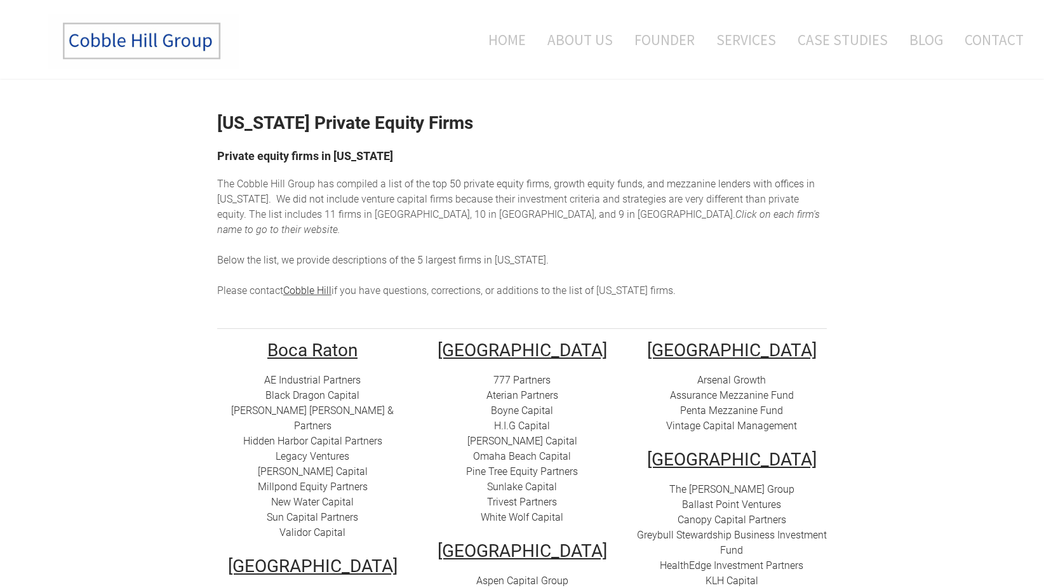
drag, startPoint x: 368, startPoint y: 194, endPoint x: 404, endPoint y: 198, distance: 36.4
click at [368, 194] on span "enture capital firms because their investment criteria and strategies are very …" at bounding box center [508, 206] width 582 height 27
click at [531, 192] on div "The Cobble Hill Group has compiled a list of t he top 50 private equity firms, …" at bounding box center [521, 237] width 609 height 122
click at [530, 192] on div "The Cobble Hill Group has compiled a list of t he top 50 private equity firms, …" at bounding box center [521, 237] width 609 height 122
click at [530, 191] on div "The Cobble Hill Group has compiled a list of t he top 50 private equity firms, …" at bounding box center [521, 237] width 609 height 122
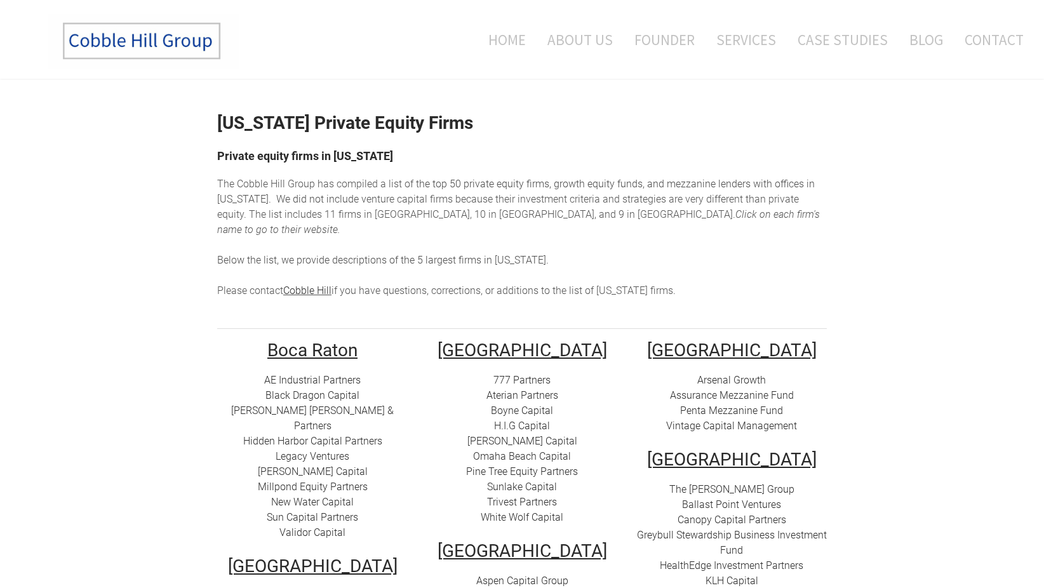
click at [312, 191] on div "The Cobble Hill Group has compiled a list of t he top 50 private equity firms, …" at bounding box center [521, 237] width 609 height 122
click at [465, 213] on span "enture capital firms because their investment criteria and strategies are very …" at bounding box center [508, 206] width 582 height 27
click at [520, 202] on span "enture capital firms because their investment criteria and strategies are very …" at bounding box center [508, 206] width 582 height 27
click at [522, 213] on em "Click on each firm's name to go to their website." at bounding box center [518, 221] width 602 height 27
click at [385, 239] on div "The Cobble Hill Group has compiled a list of t he top 50 private equity firms, …" at bounding box center [521, 237] width 609 height 122
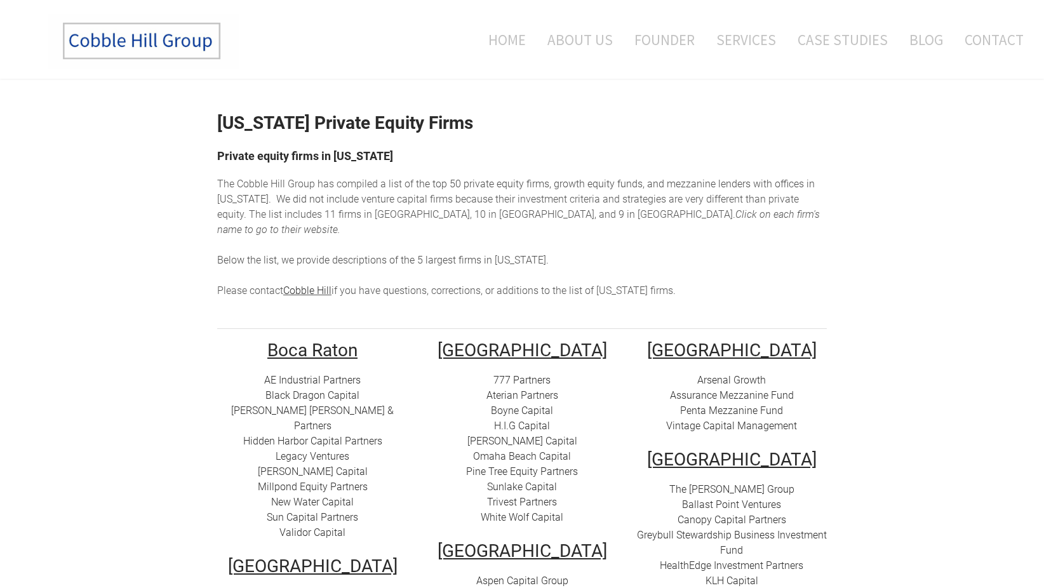
click at [427, 281] on div "The Cobble Hill Group has compiled a list of t he top 50 private equity firms, …" at bounding box center [521, 237] width 609 height 122
click at [588, 41] on link "About Us" at bounding box center [580, 39] width 84 height 53
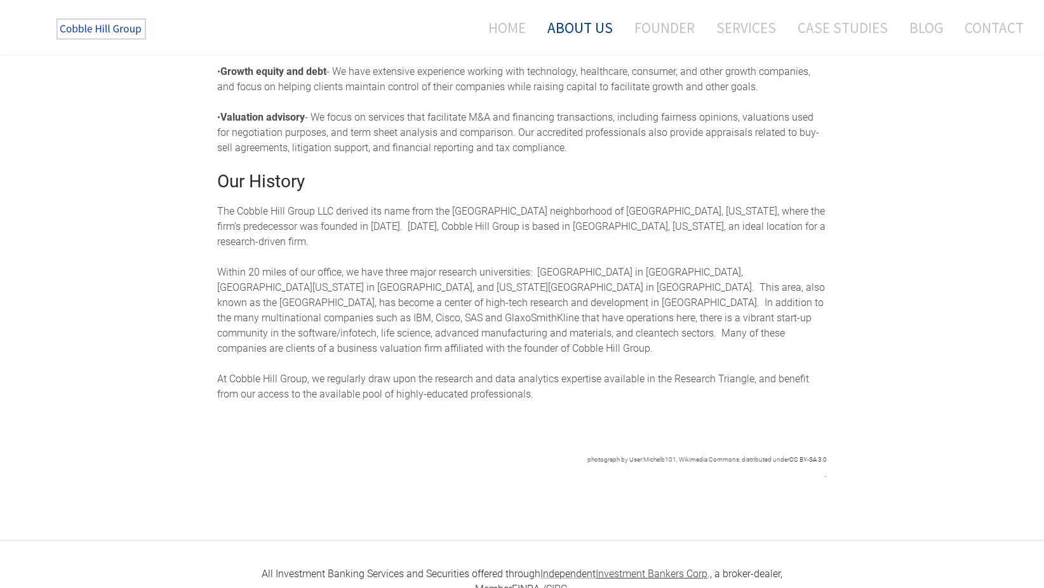
scroll to position [444, 0]
click at [676, 40] on link "Founder" at bounding box center [664, 28] width 79 height 34
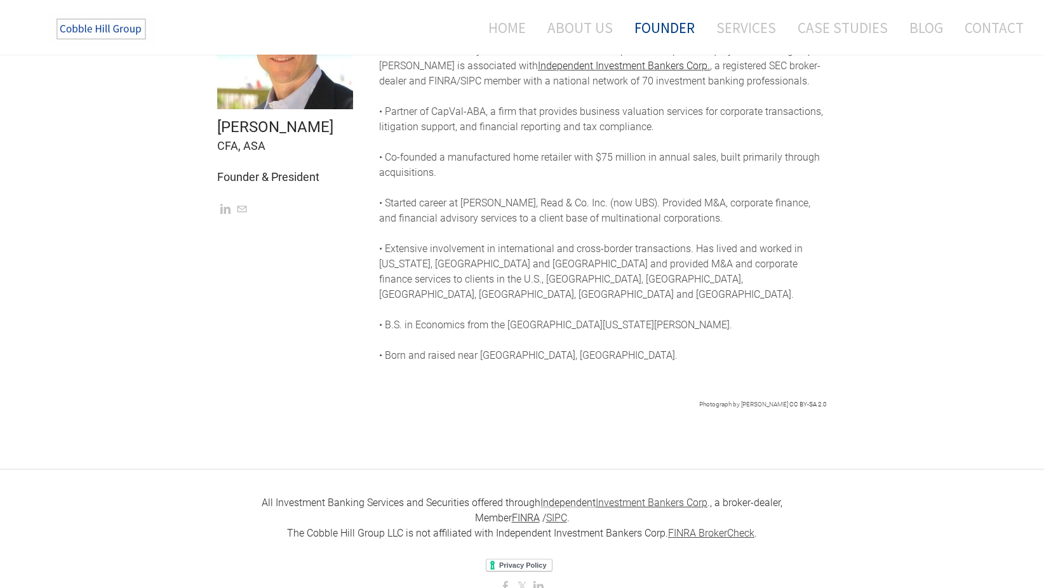
scroll to position [161, 0]
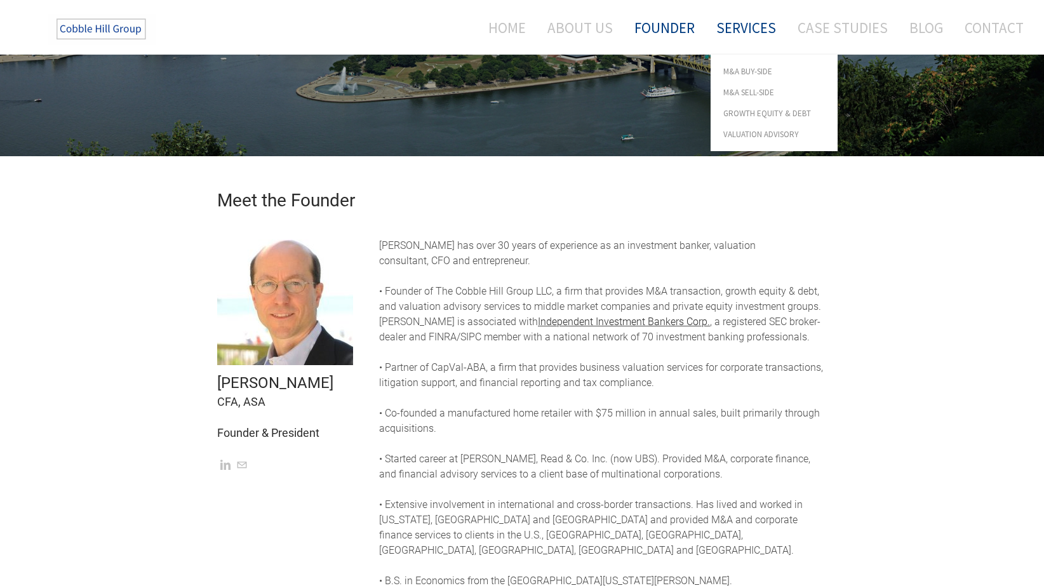
click at [762, 25] on link "Services" at bounding box center [746, 28] width 79 height 34
click at [762, 134] on span "Valuation Advisory" at bounding box center [774, 134] width 102 height 8
